Goal: Navigation & Orientation: Find specific page/section

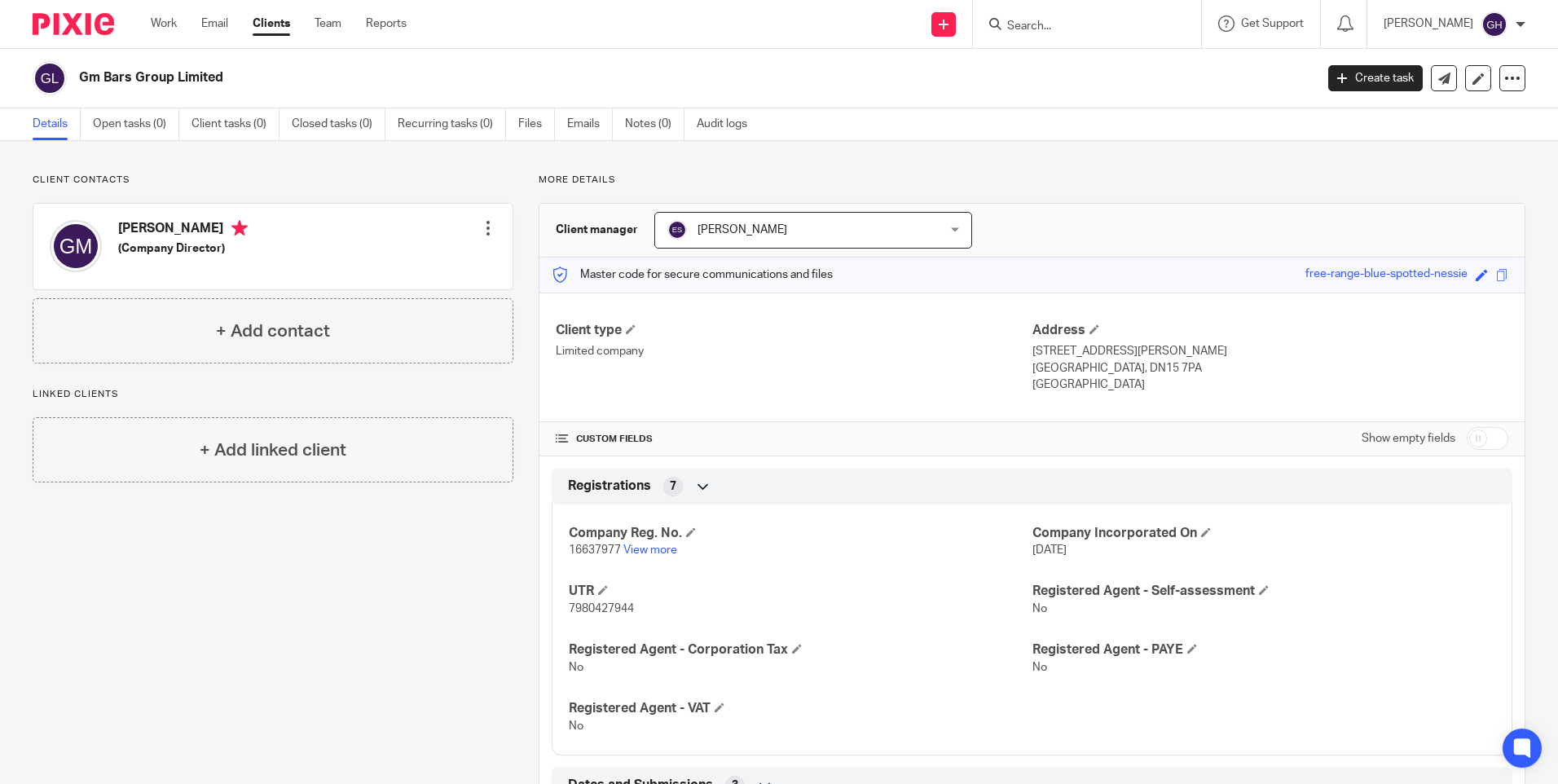
click at [1069, 27] on input "Search" at bounding box center [1079, 26] width 147 height 14
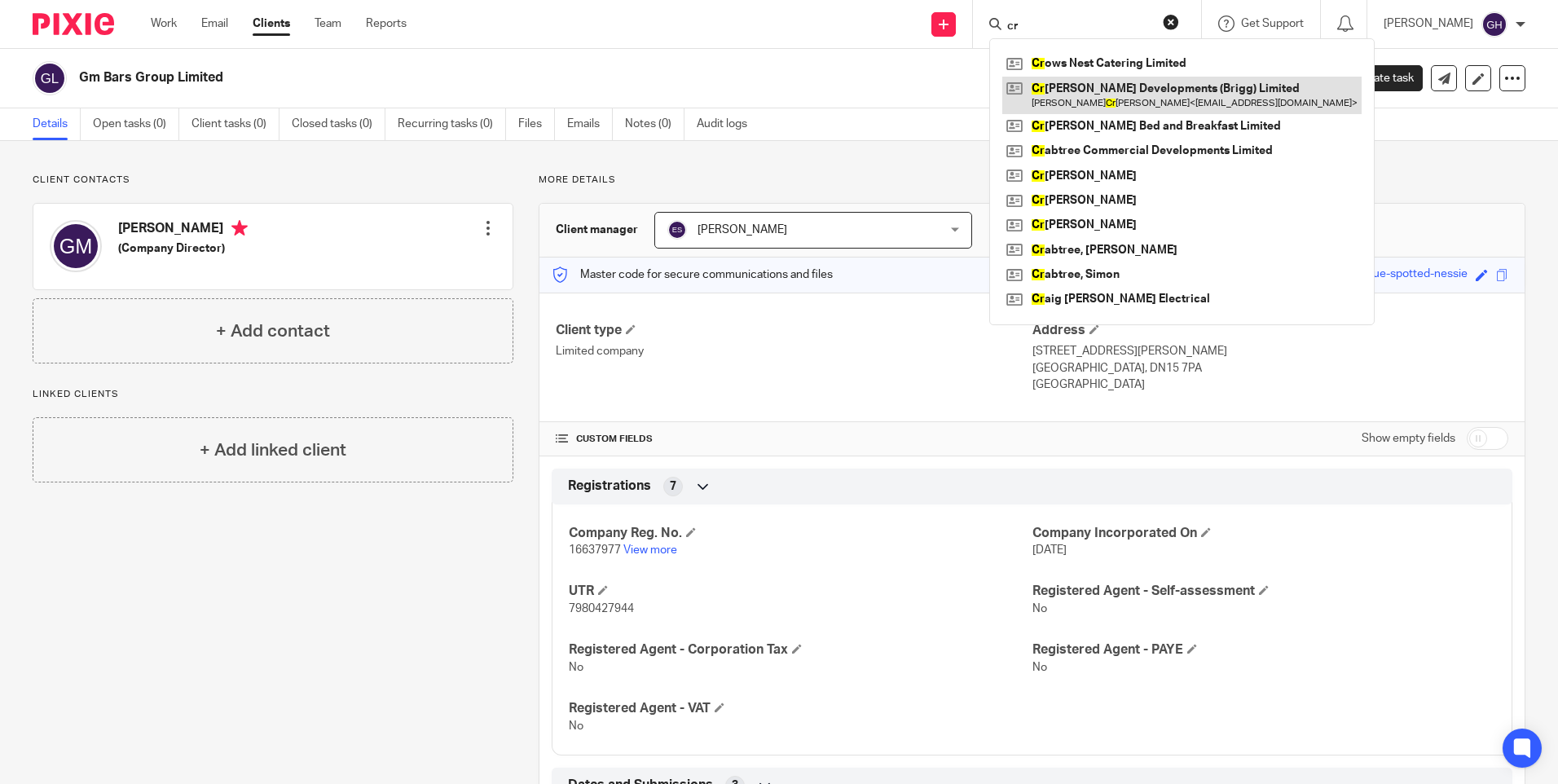
type input "cr"
click at [1087, 94] on link at bounding box center [1182, 95] width 360 height 37
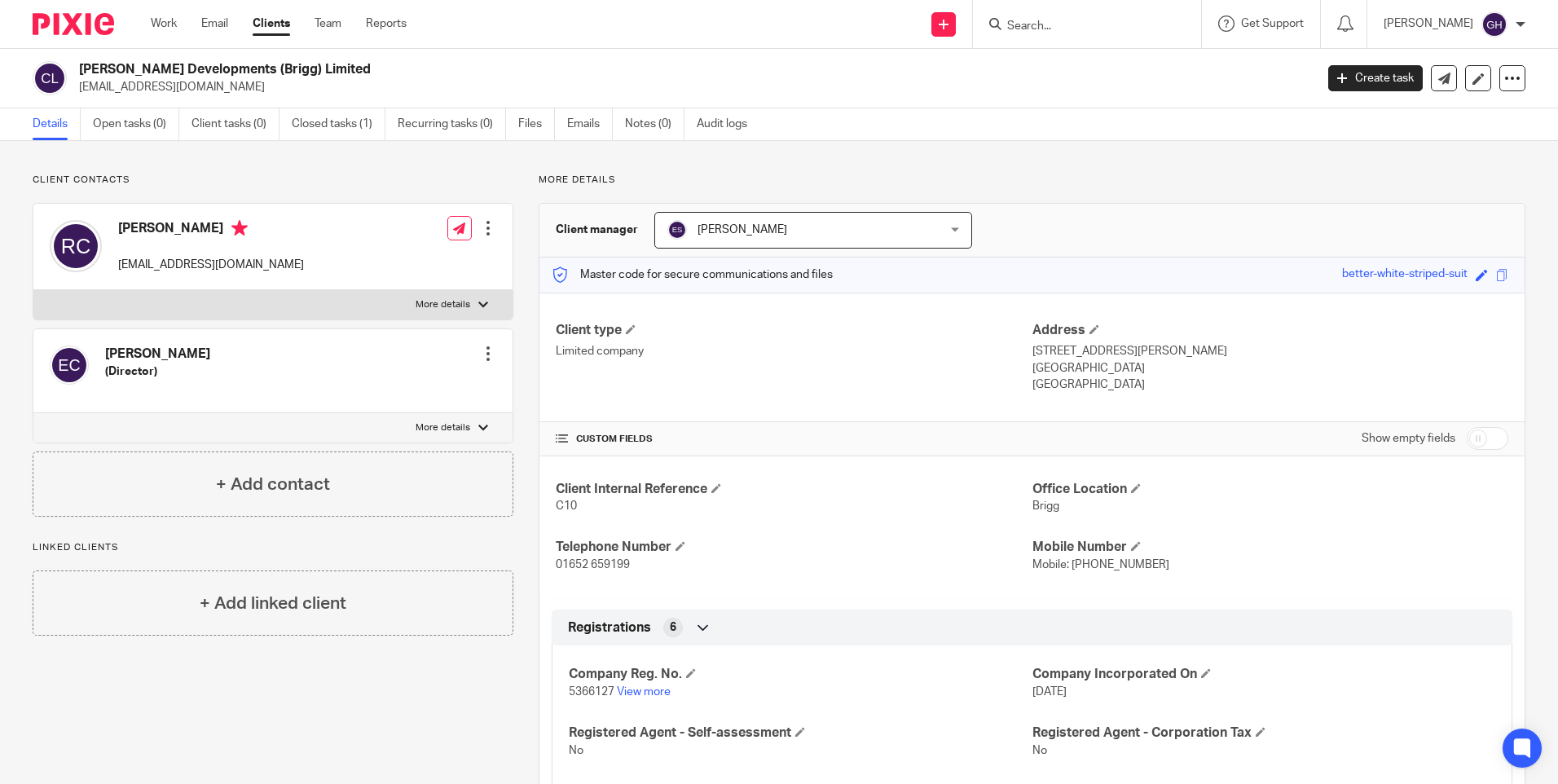
click at [278, 18] on link "Clients" at bounding box center [271, 23] width 38 height 16
